Goal: Information Seeking & Learning: Learn about a topic

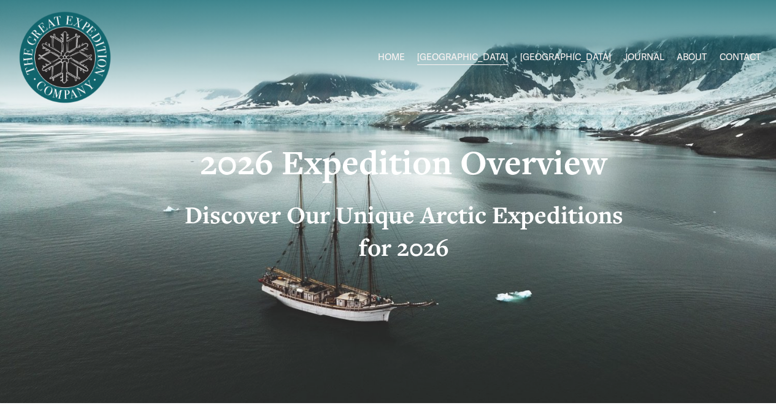
scroll to position [511, 0]
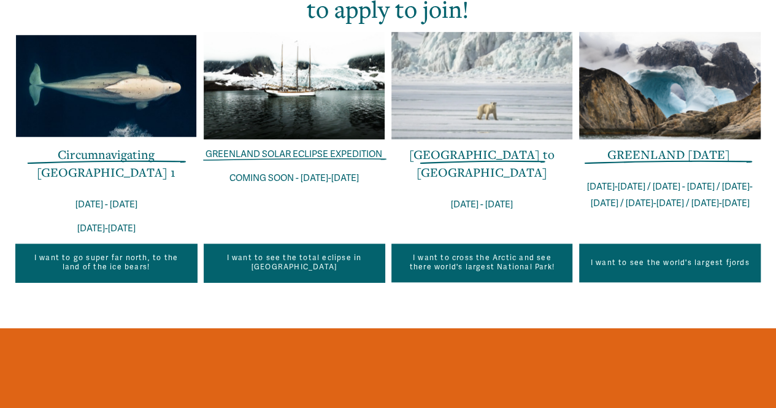
click at [122, 155] on link "Circumnavigating Svalbard 1" at bounding box center [106, 163] width 139 height 34
click at [435, 75] on div at bounding box center [481, 85] width 181 height 107
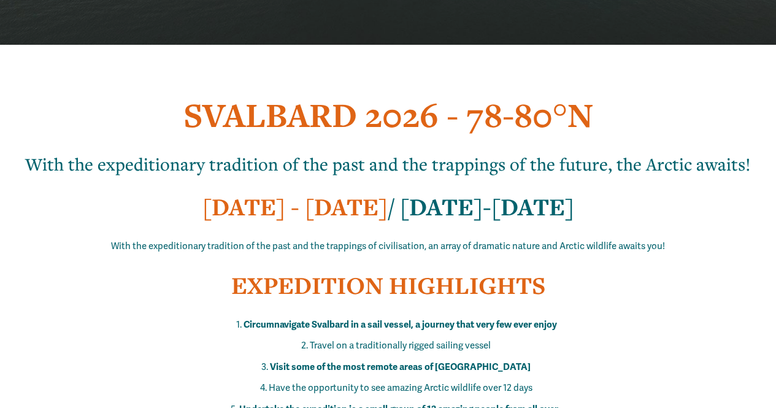
scroll to position [341, 0]
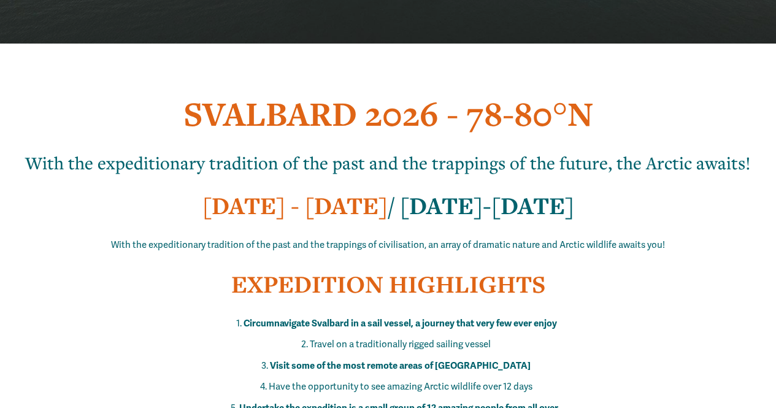
click at [169, 209] on h2 "[DATE] - [DATE] / [DATE]-[DATE]" at bounding box center [387, 205] width 744 height 33
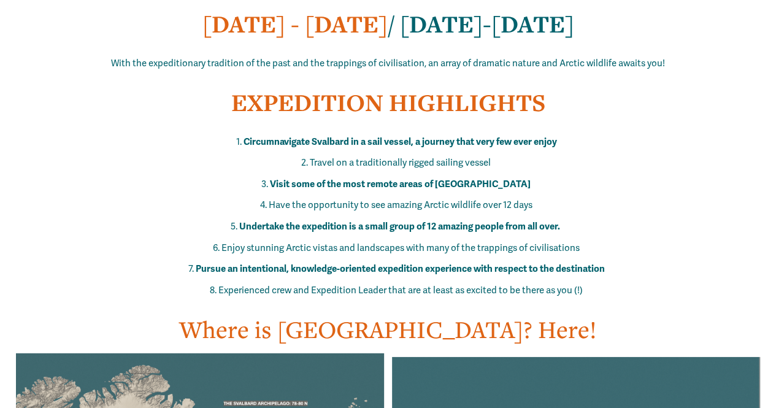
scroll to position [525, 0]
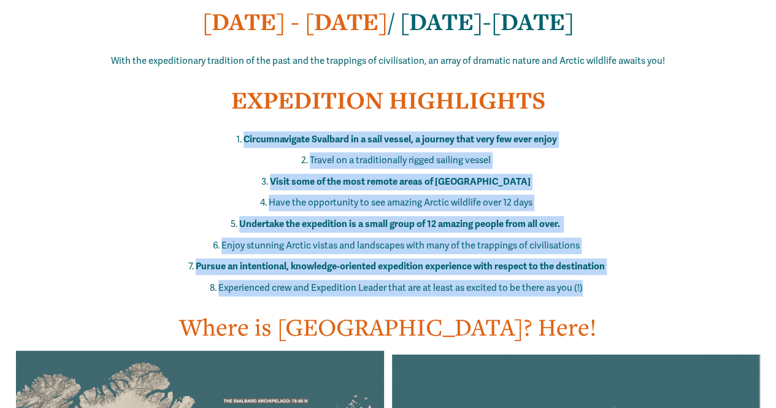
drag, startPoint x: 231, startPoint y: 142, endPoint x: 607, endPoint y: 286, distance: 403.4
click at [607, 286] on ol "Circumnavigate Svalbard in a sail vessel, a journey that very few ever enjoy Tr…" at bounding box center [387, 213] width 744 height 165
copy ol "Circumnavigate Svalbard in a sail vessel, a journey that very few ever enjoy Tr…"
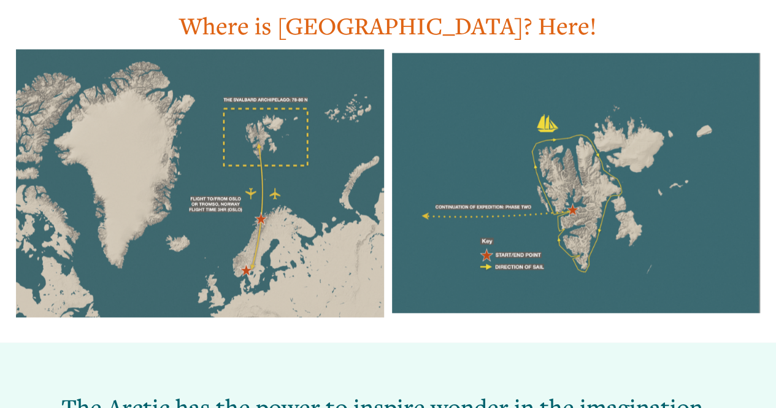
scroll to position [827, 0]
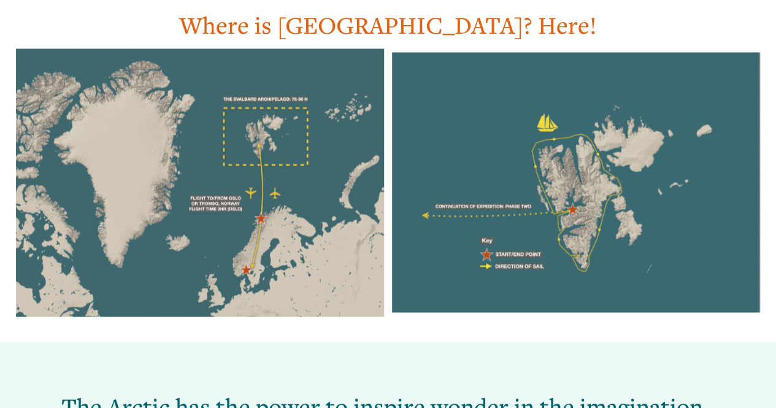
click at [245, 202] on div at bounding box center [199, 182] width 369 height 268
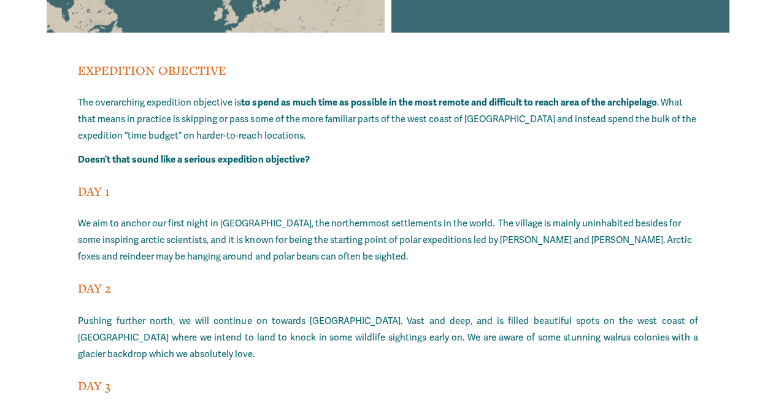
scroll to position [10156, 0]
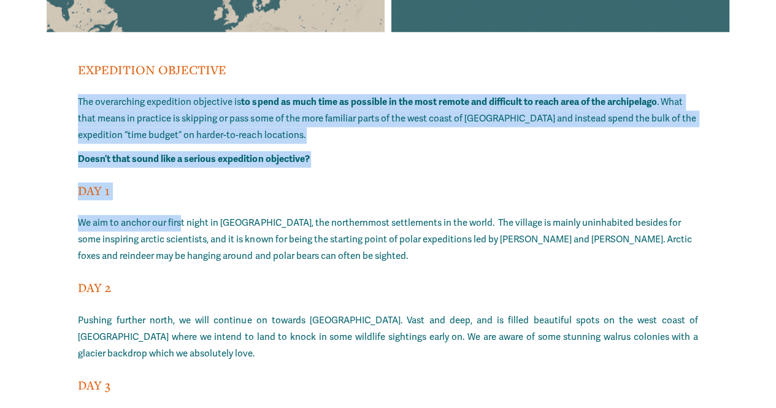
drag, startPoint x: 75, startPoint y: 128, endPoint x: 180, endPoint y: 240, distance: 153.6
click at [180, 240] on div "EXPEDITION ITINERARY Below is our intended sailing route, but please take into …" at bounding box center [388, 215] width 776 height 1309
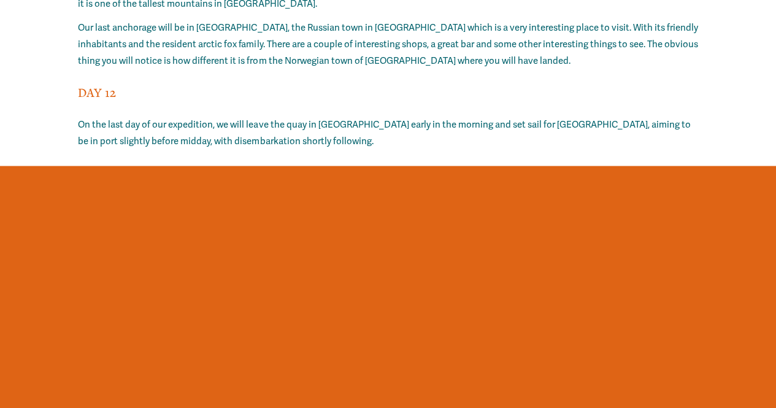
scroll to position [10876, 0]
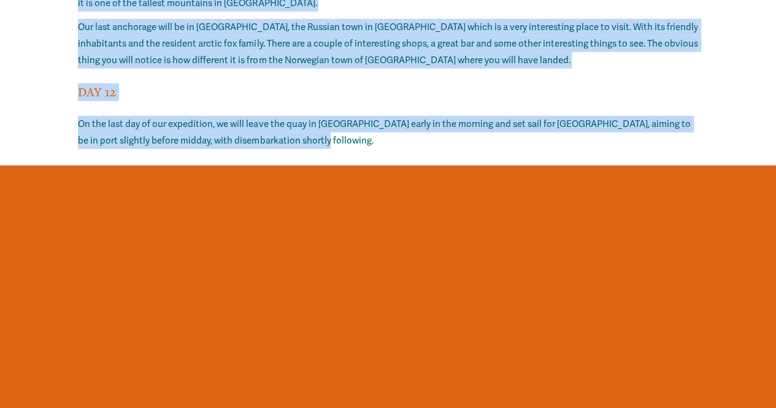
click at [307, 149] on p "On the last day of our expedition, we will leave the quay in [GEOGRAPHIC_DATA] …" at bounding box center [387, 132] width 619 height 33
copy div "Lor ipsumdolors ametconsec adipiscin el se doeiu te inci utla et dolorema al en…"
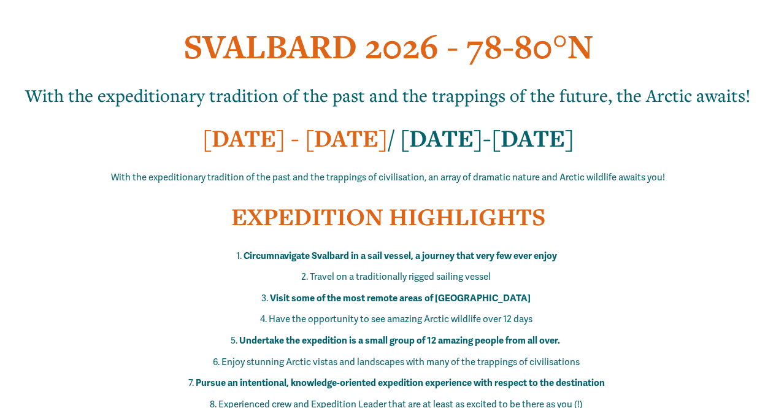
scroll to position [409, 0]
drag, startPoint x: 177, startPoint y: 143, endPoint x: 630, endPoint y: 144, distance: 453.8
click at [630, 144] on h2 "[DATE] - [DATE] / [DATE]-[DATE]" at bounding box center [387, 137] width 744 height 33
copy h2 "[DATE] - [DATE] / [DATE]-[DATE]"
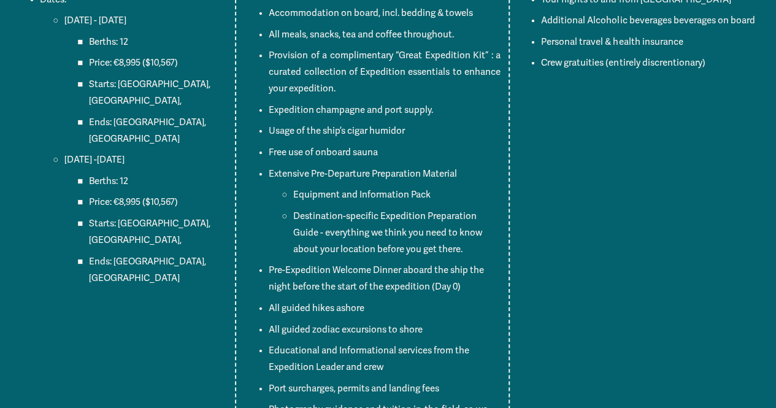
scroll to position [9192, 0]
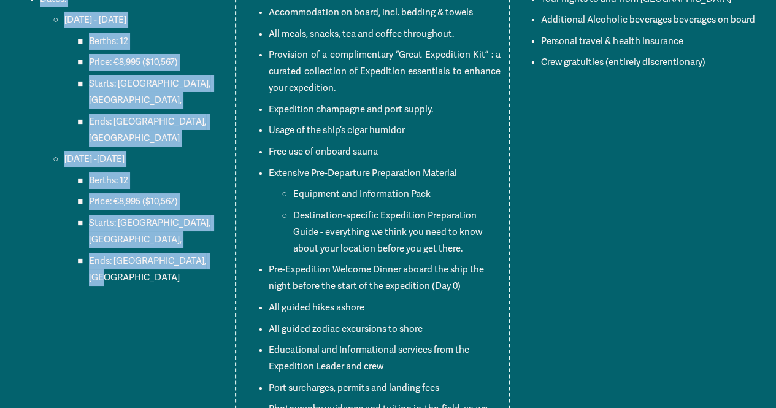
drag, startPoint x: 221, startPoint y: 242, endPoint x: 33, endPoint y: 25, distance: 287.0
click at [40, 25] on li "Dates: [DATE] - [DATE] Berths: 12 Price: €8,995 ($10,567) Starts: [GEOGRAPHIC_D…" at bounding box center [134, 138] width 188 height 295
copy li "Dates: [DATE] - [DATE] Berths: 12 Price: €8,995 ($10,567) Starts: [GEOGRAPHIC_D…"
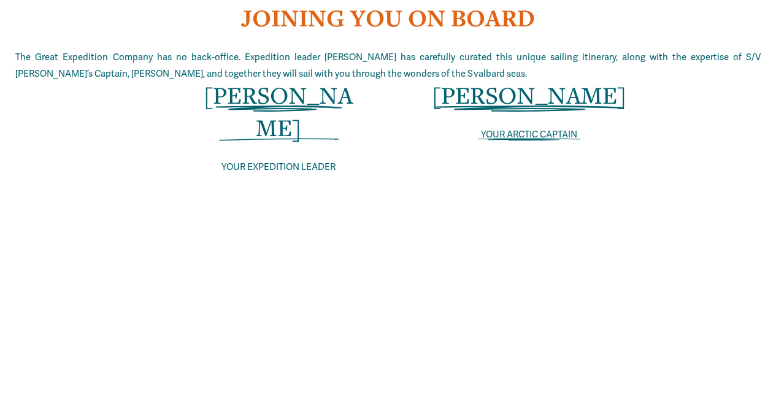
scroll to position [5985, 0]
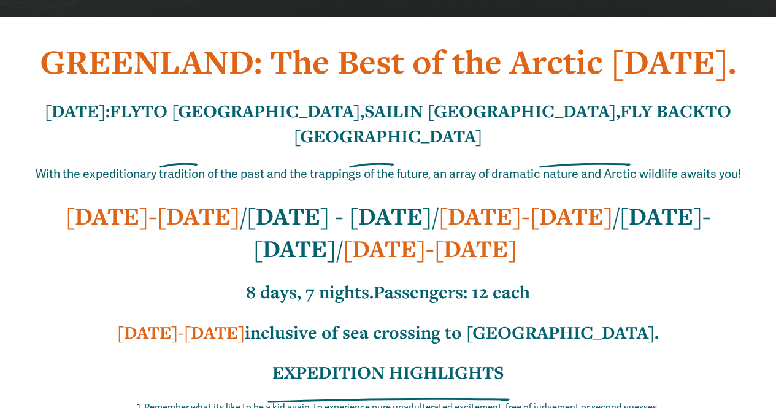
scroll to position [551, 0]
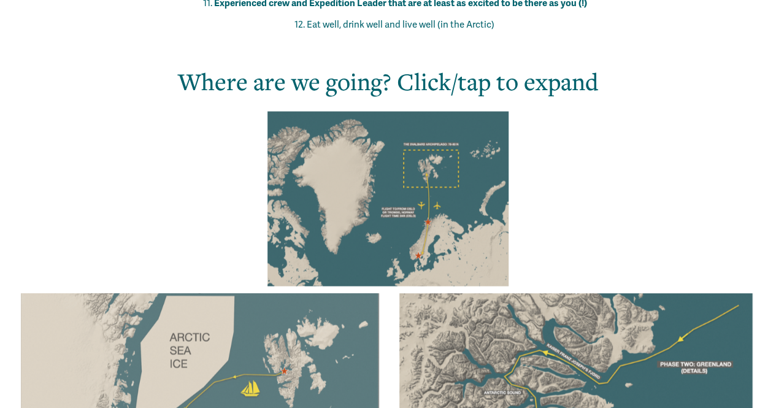
scroll to position [1143, 0]
click at [448, 174] on div at bounding box center [388, 197] width 243 height 175
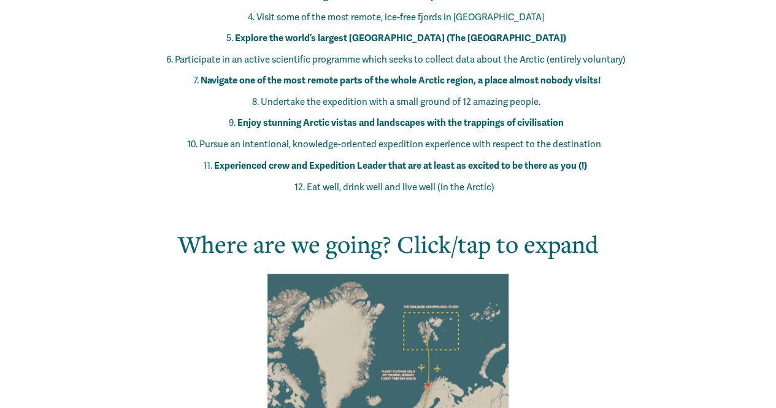
scroll to position [979, 0]
